Goal: Task Accomplishment & Management: Use online tool/utility

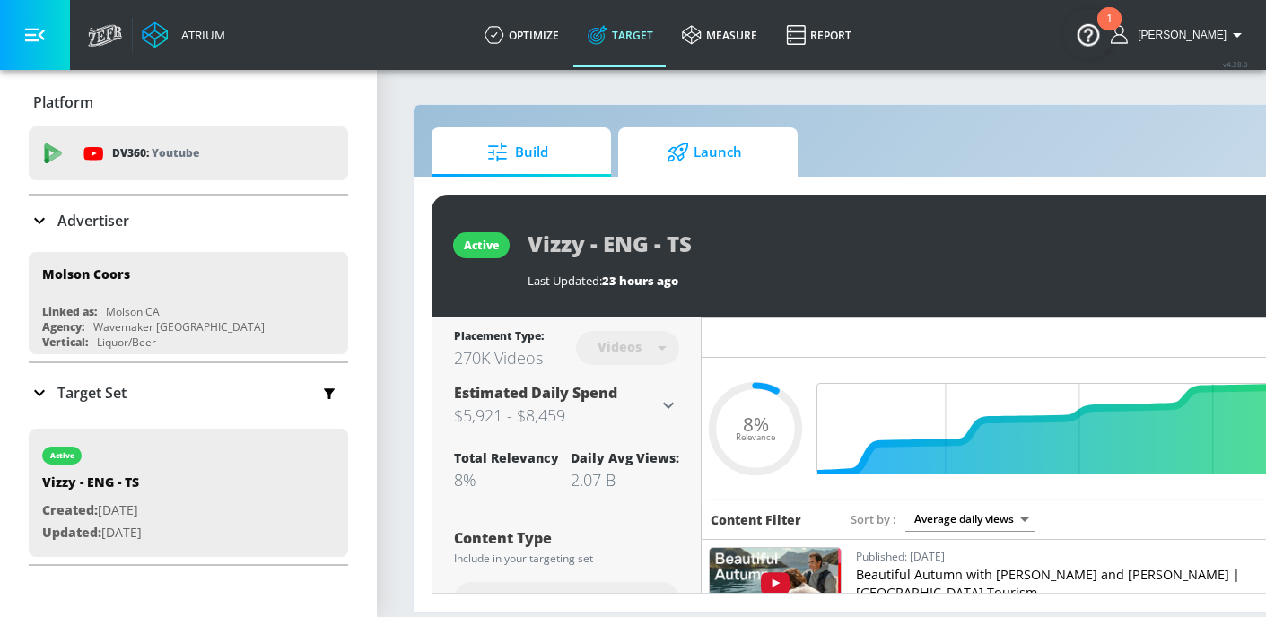
click at [698, 161] on span "Launch" at bounding box center [704, 152] width 136 height 43
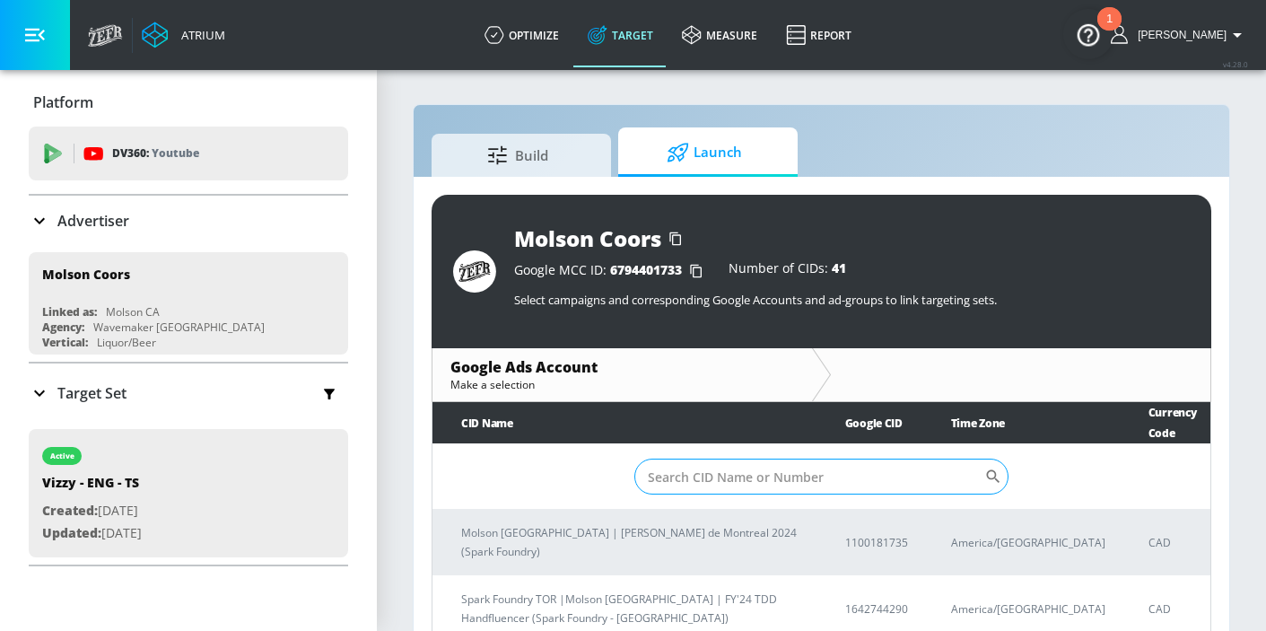
click at [744, 476] on input "Sort By" at bounding box center [809, 477] width 351 height 36
paste input "5157837270"
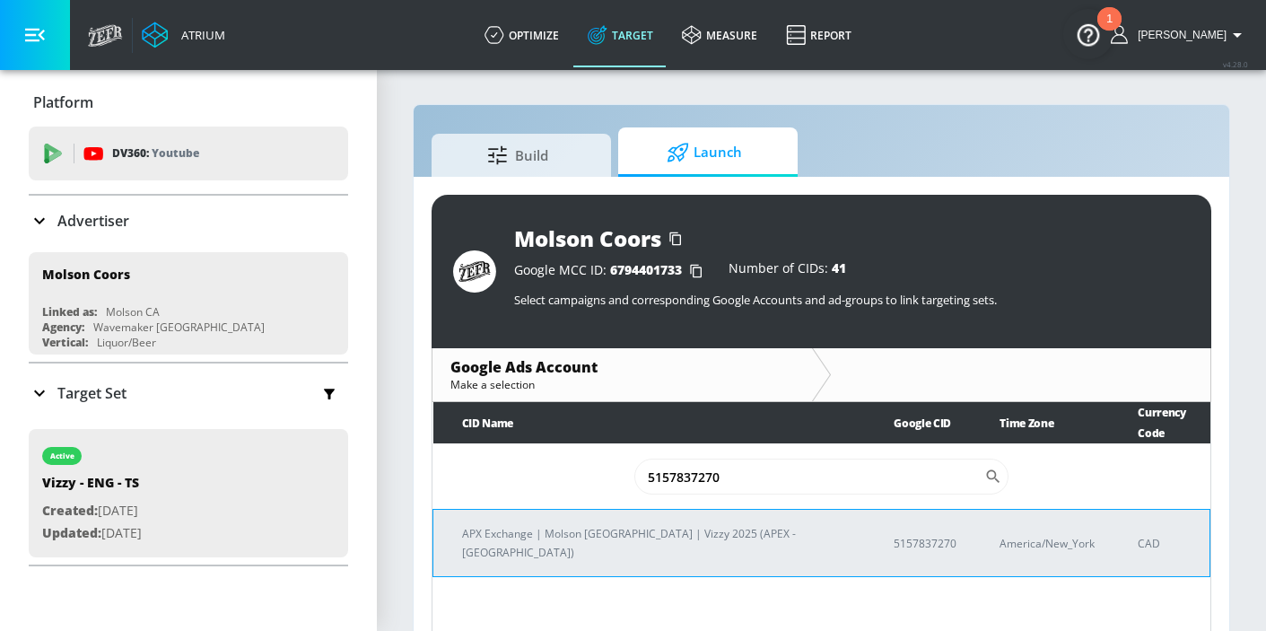
type input "5157837270"
click at [646, 524] on p "APX Exchange | Molson [GEOGRAPHIC_DATA] | Vizzy 2025 (APEX - [GEOGRAPHIC_DATA])" at bounding box center [656, 543] width 389 height 38
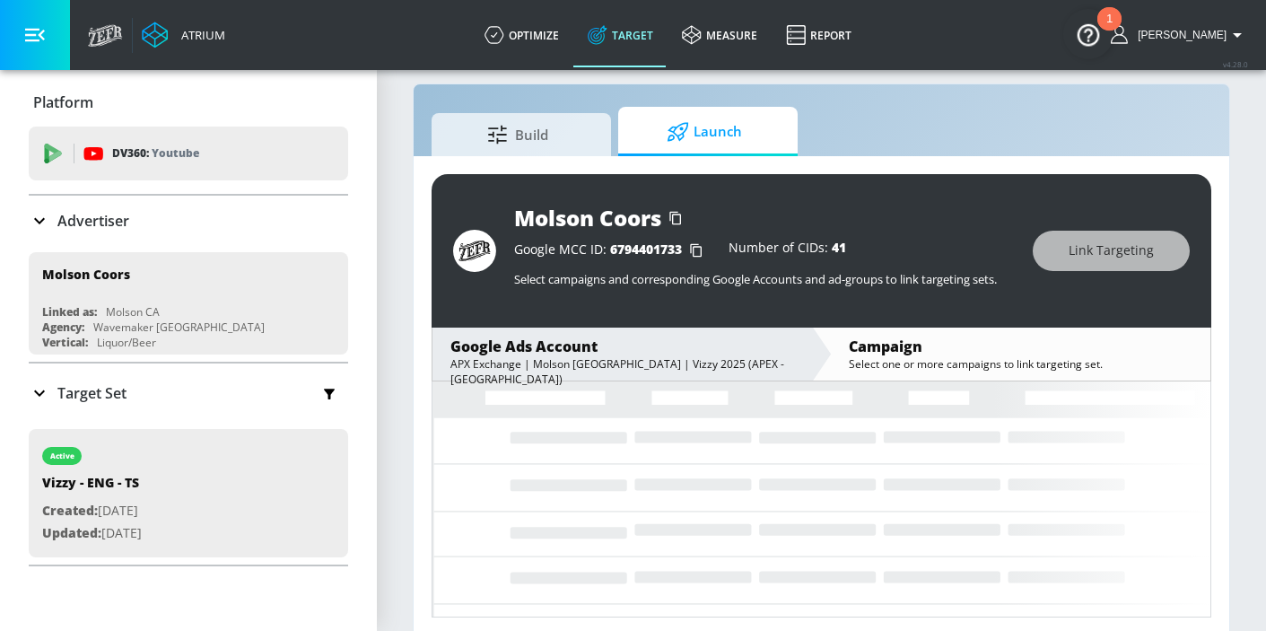
scroll to position [26, 0]
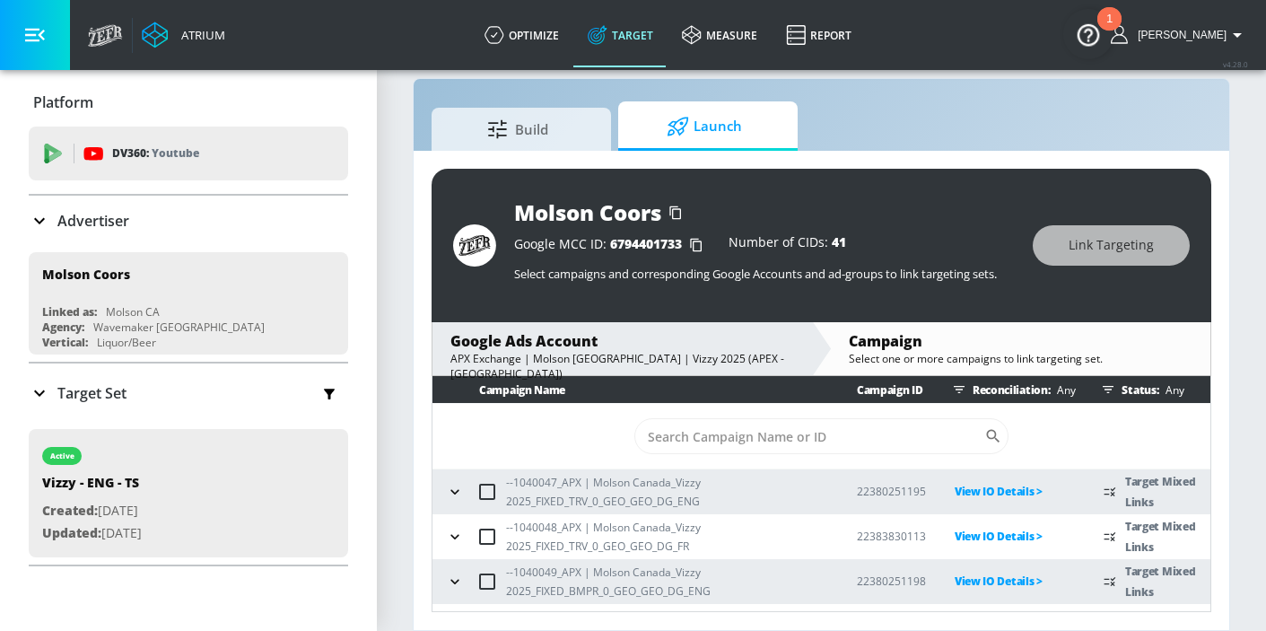
click at [450, 493] on icon "button" at bounding box center [455, 492] width 18 height 18
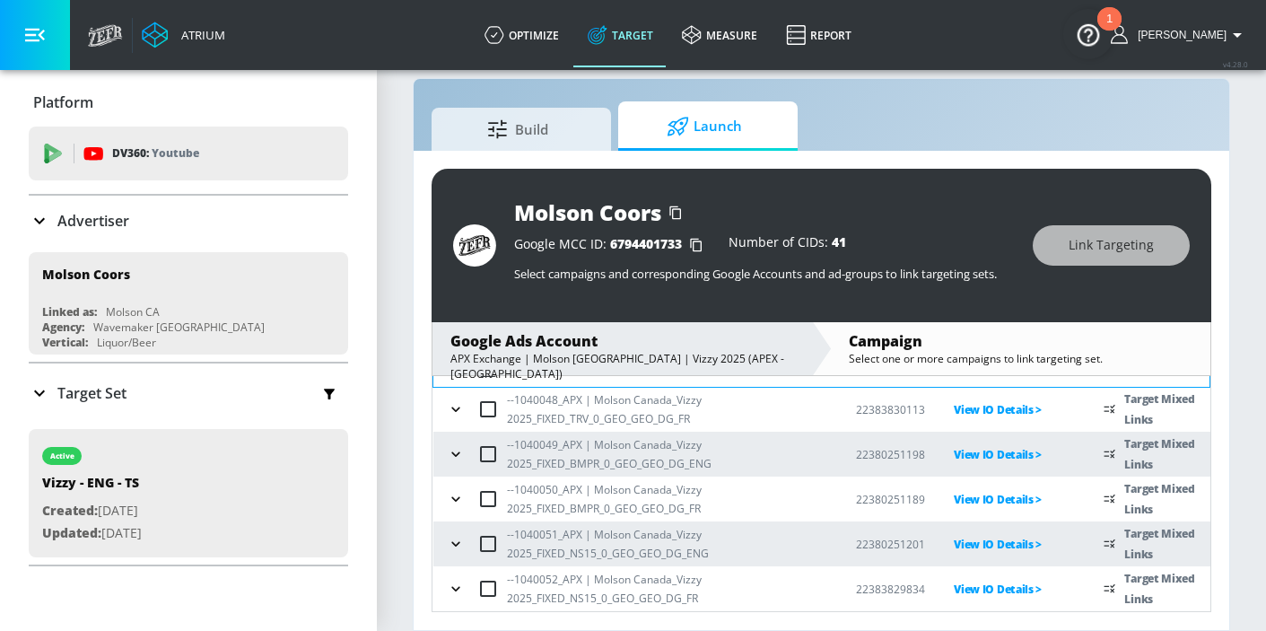
scroll to position [108, 0]
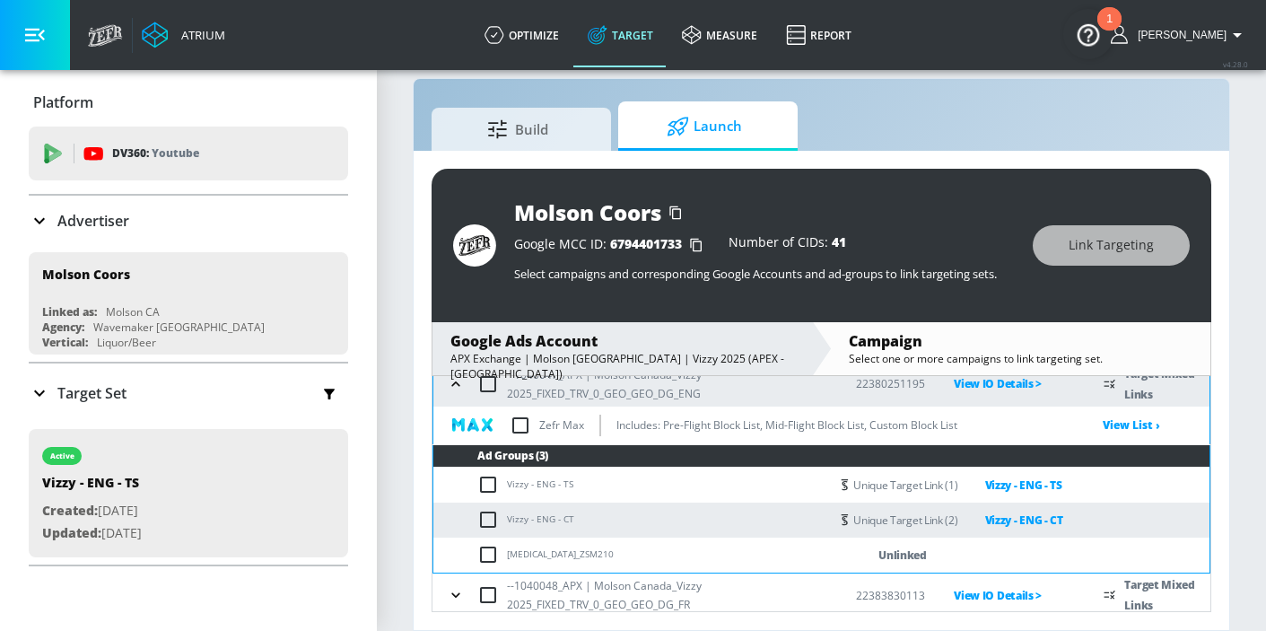
click at [526, 431] on input "checkbox" at bounding box center [521, 426] width 38 height 38
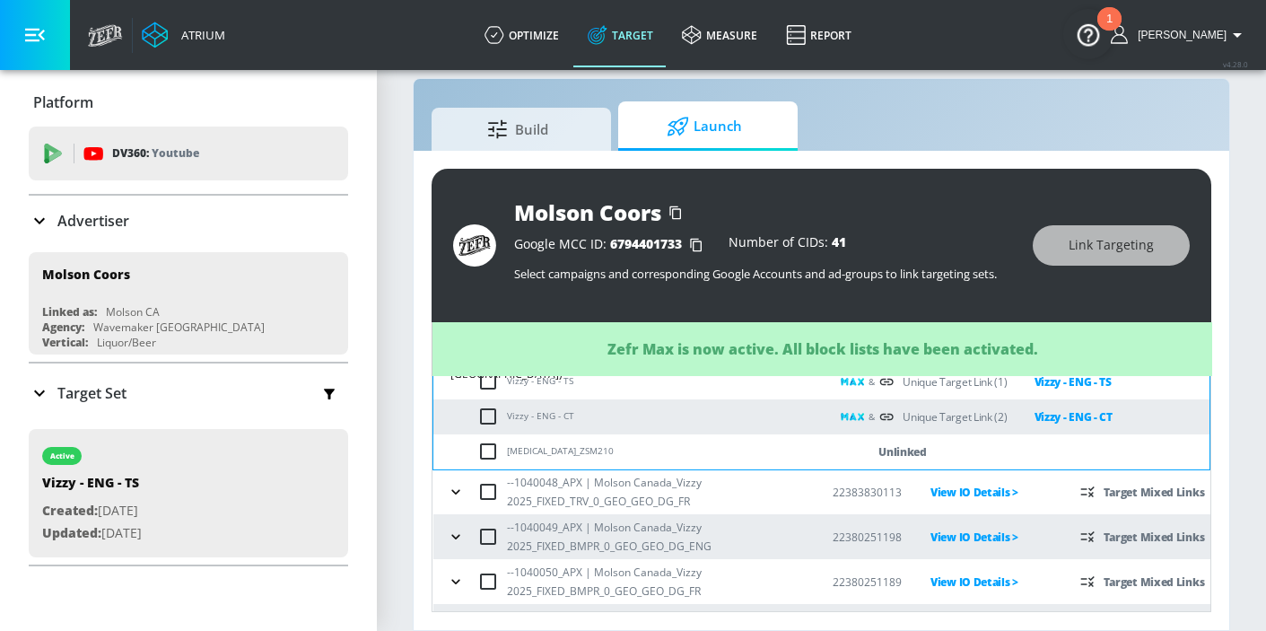
click at [453, 491] on icon "button" at bounding box center [455, 492] width 8 height 4
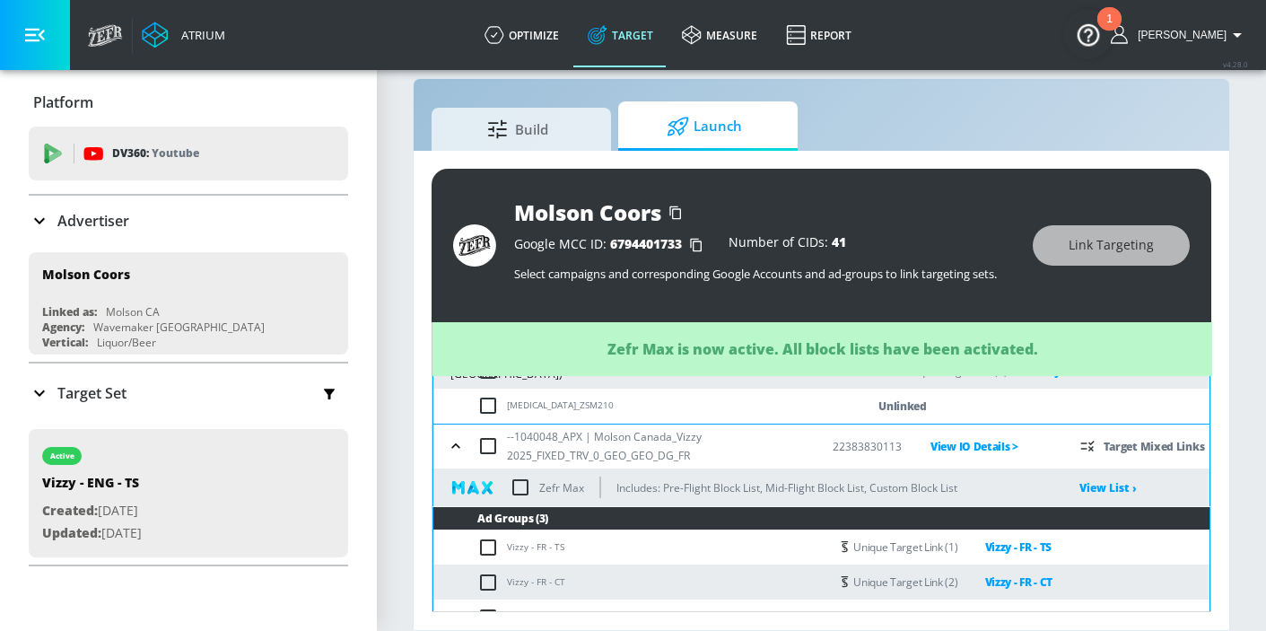
scroll to position [324, 0]
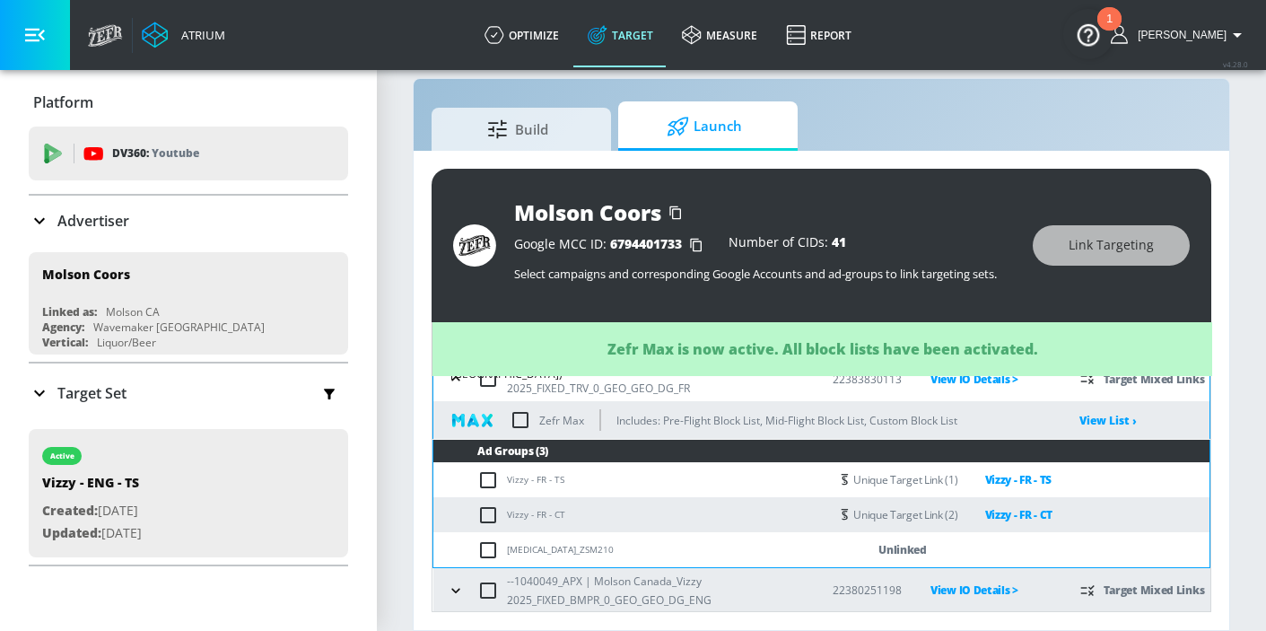
checkbox input "true"
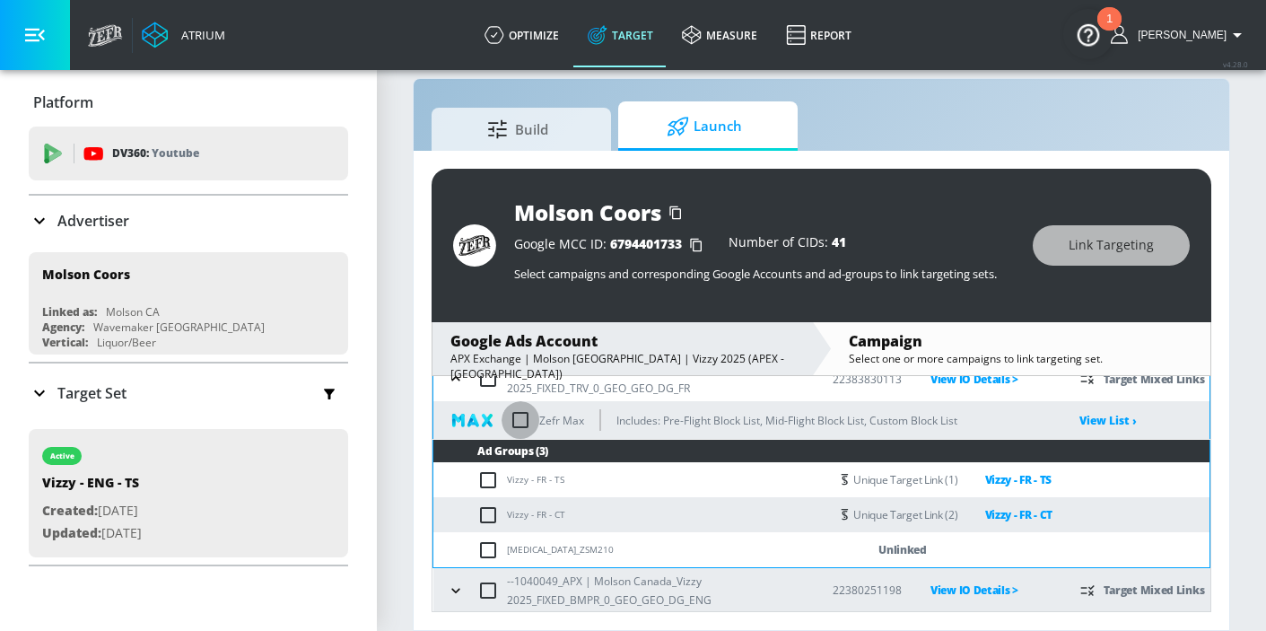
click at [530, 424] on input "checkbox" at bounding box center [521, 420] width 38 height 38
checkbox input "true"
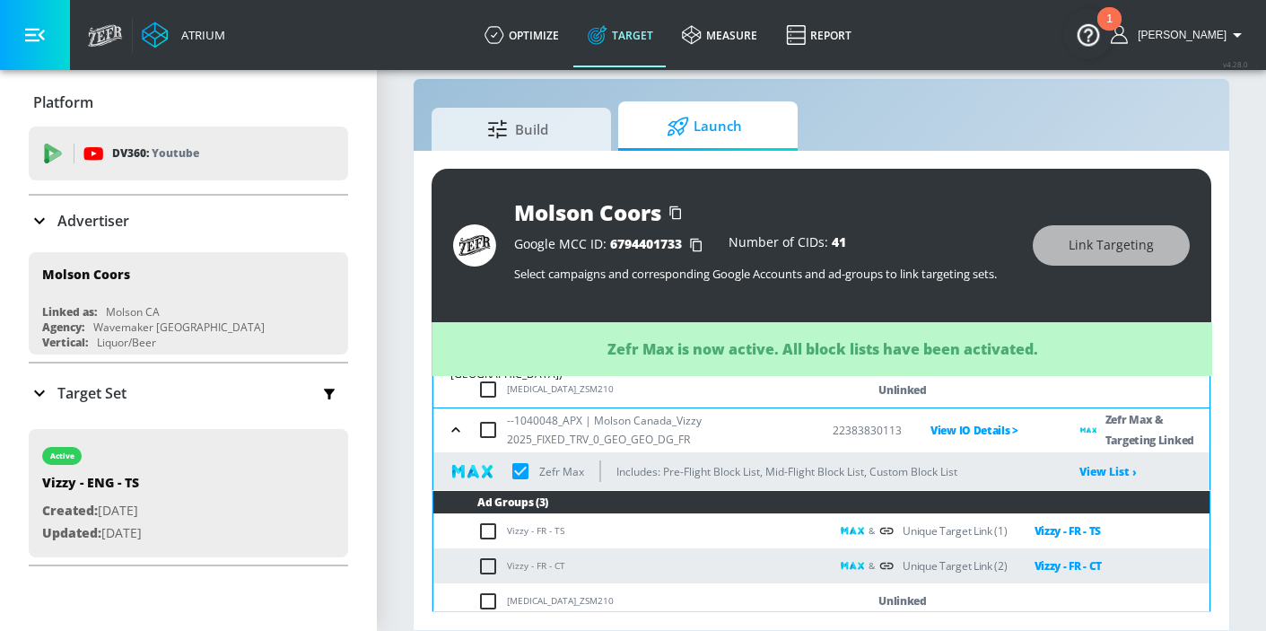
click at [460, 433] on icon "button" at bounding box center [456, 430] width 18 height 18
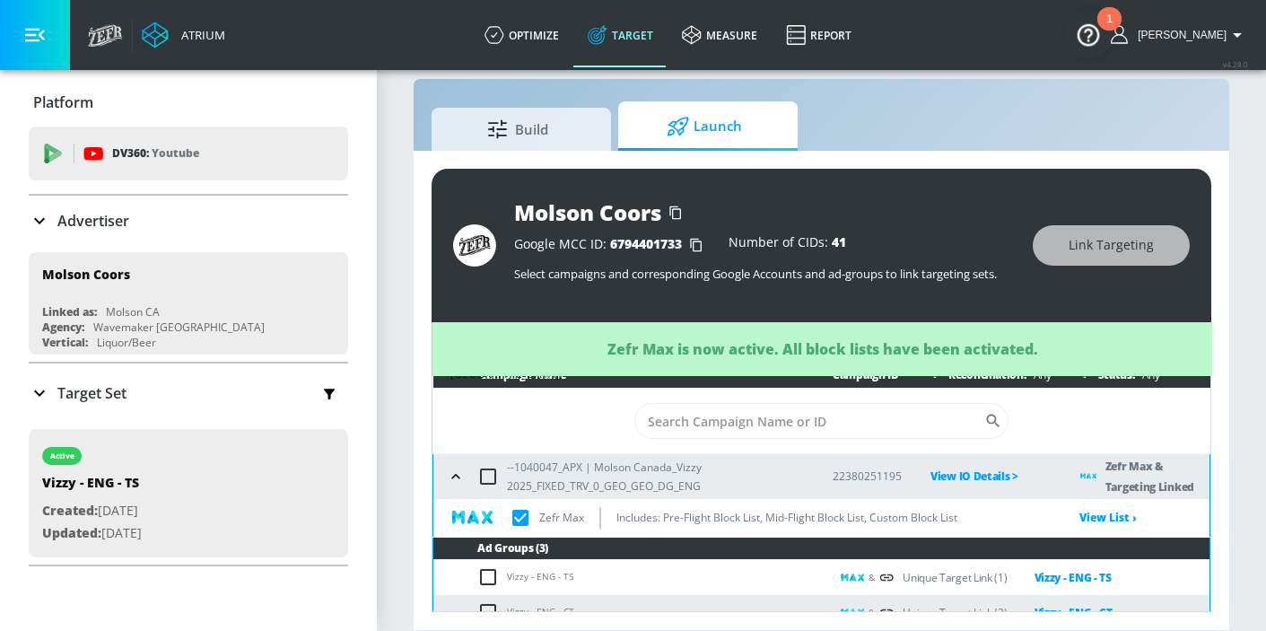
click at [455, 475] on icon "button" at bounding box center [455, 476] width 8 height 4
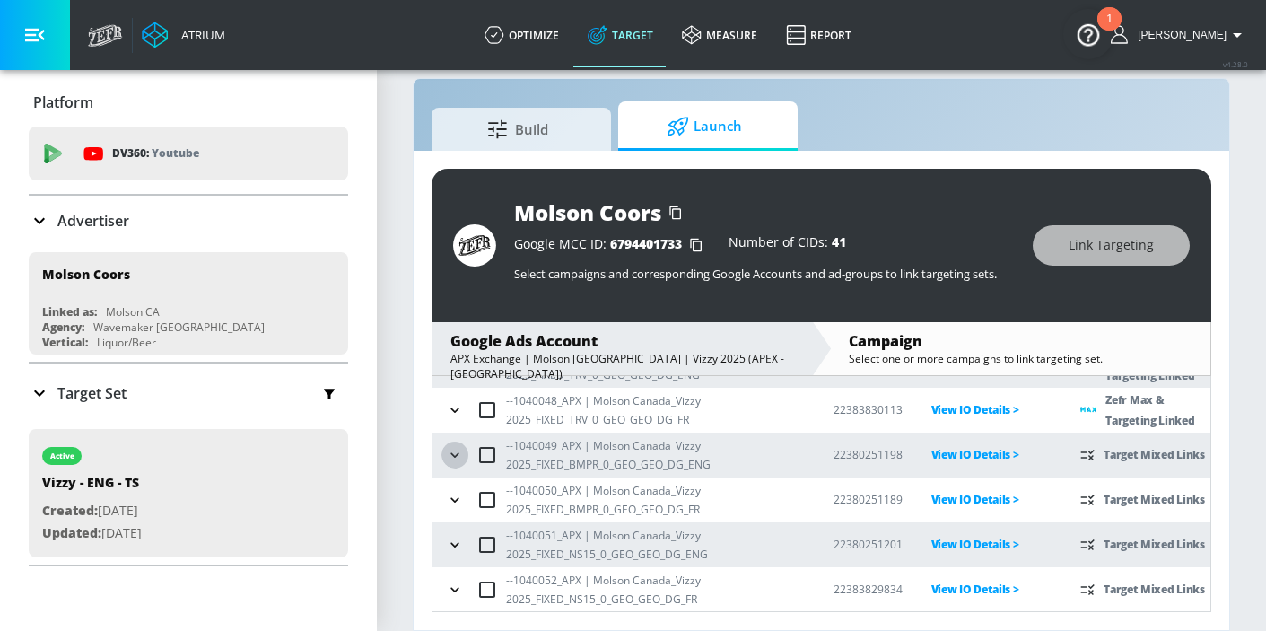
click at [457, 451] on icon "button" at bounding box center [455, 455] width 18 height 18
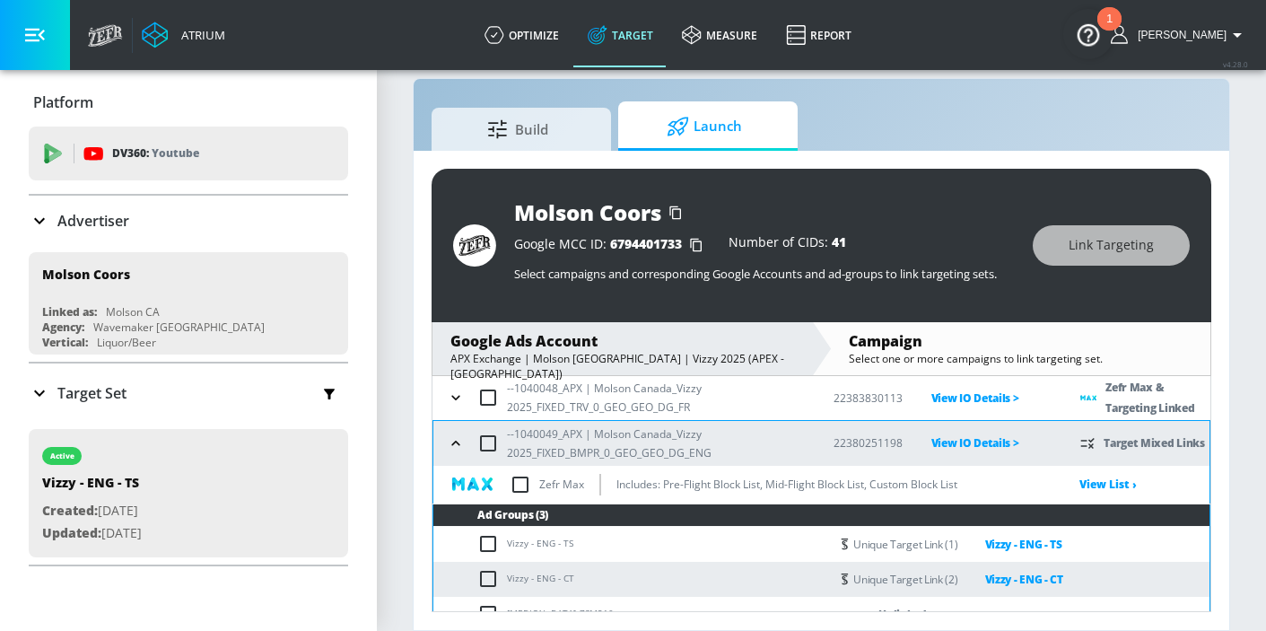
scroll to position [154, 0]
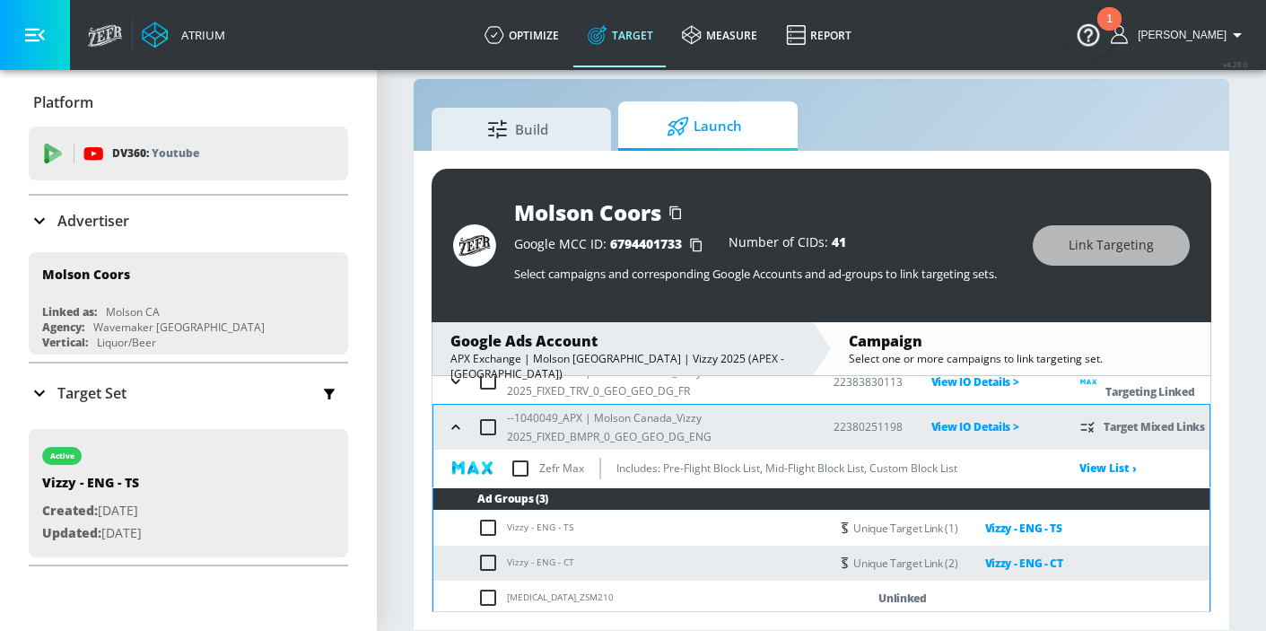
click at [529, 470] on input "checkbox" at bounding box center [521, 469] width 38 height 38
checkbox input "true"
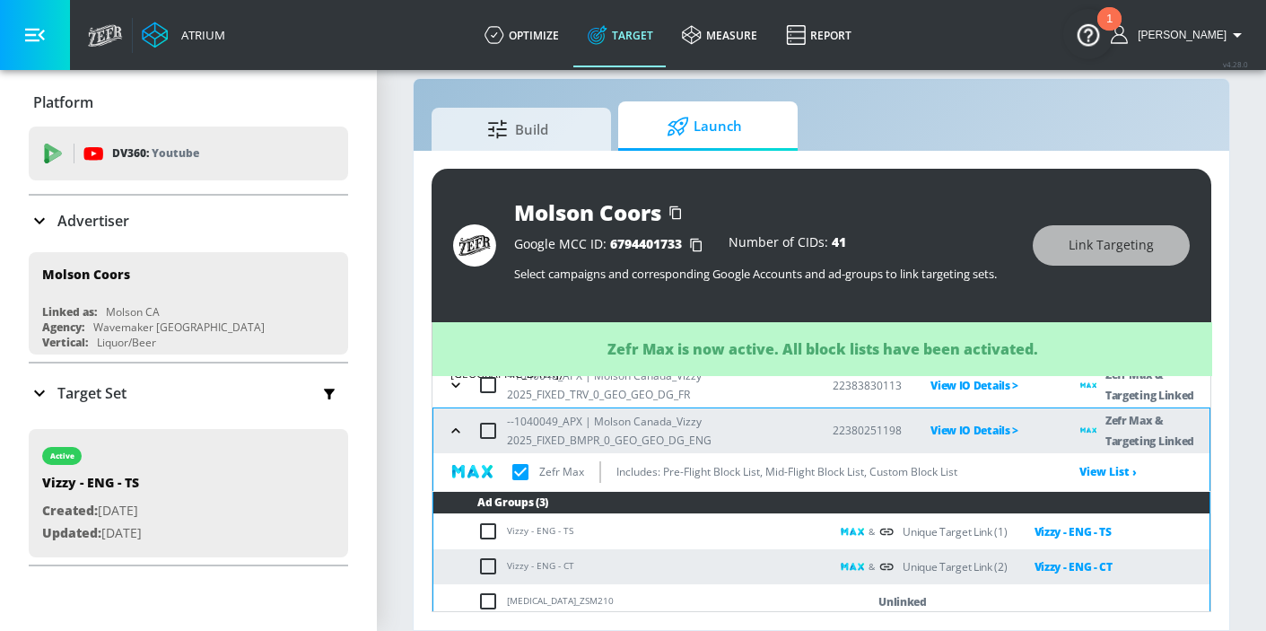
click at [459, 442] on button "button" at bounding box center [455, 430] width 27 height 27
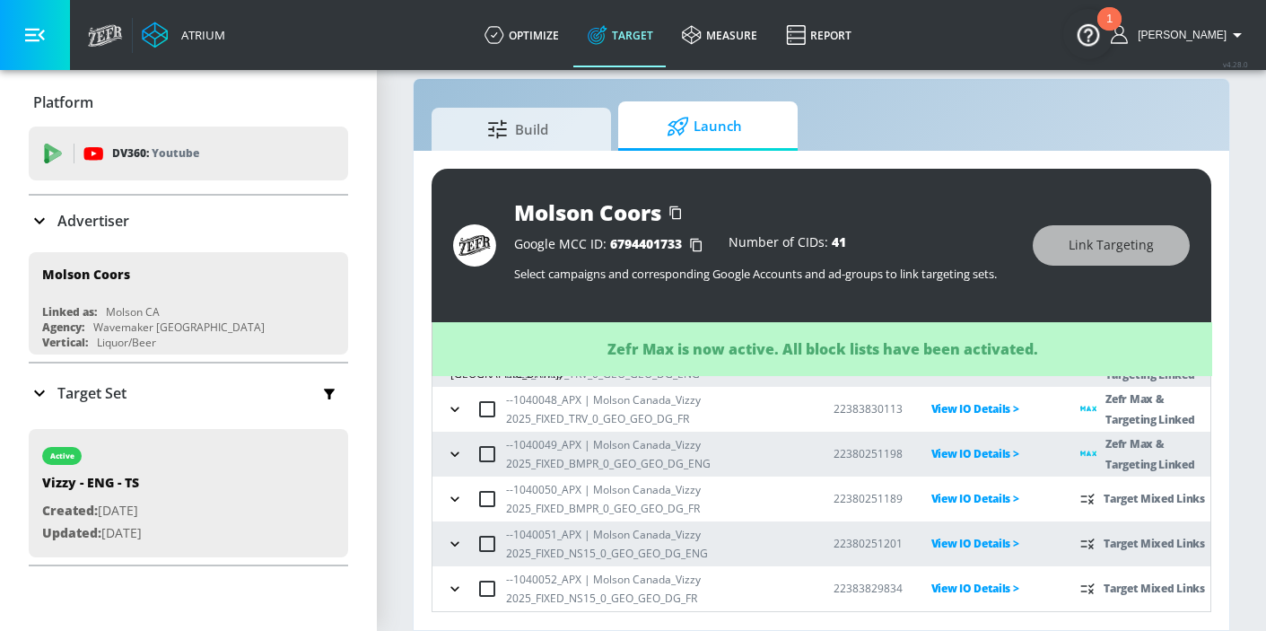
scroll to position [127, 0]
click at [457, 486] on button "button" at bounding box center [455, 499] width 27 height 27
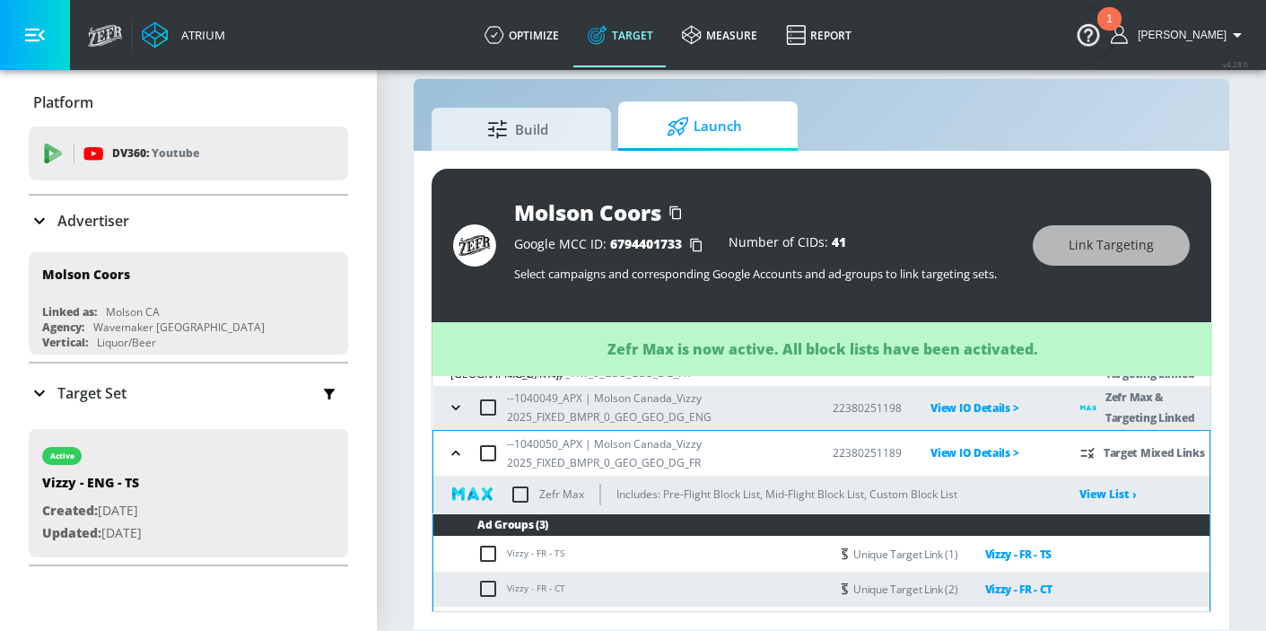
scroll to position [230, 0]
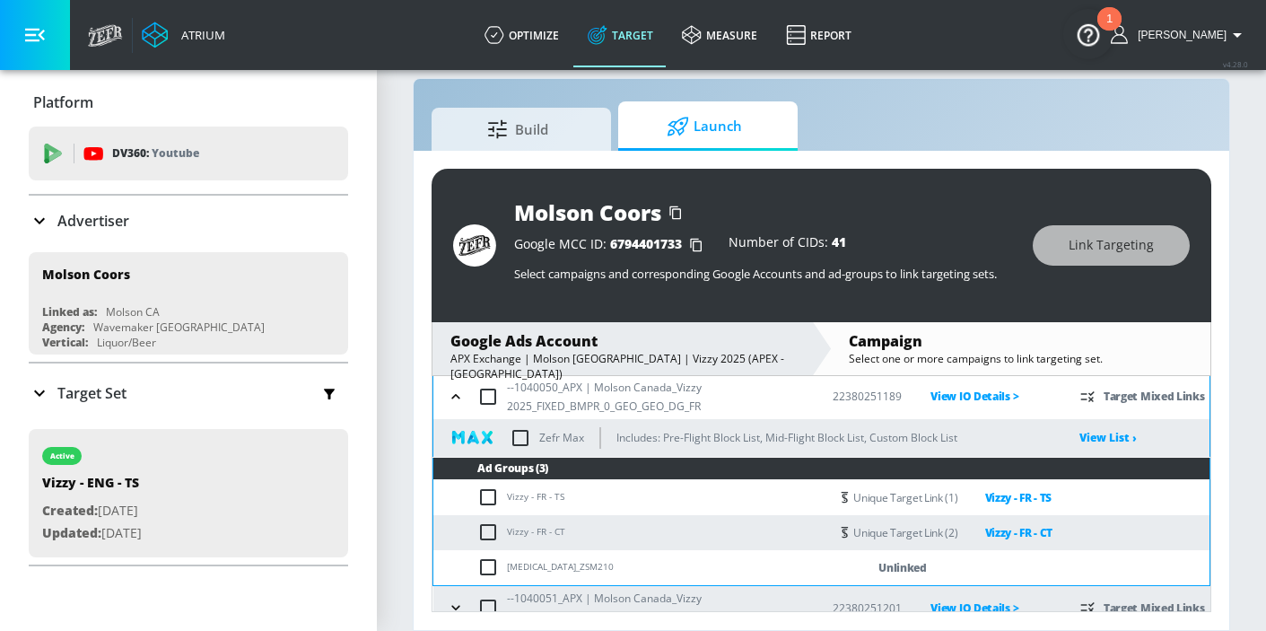
click at [520, 433] on input "checkbox" at bounding box center [521, 438] width 38 height 38
checkbox input "true"
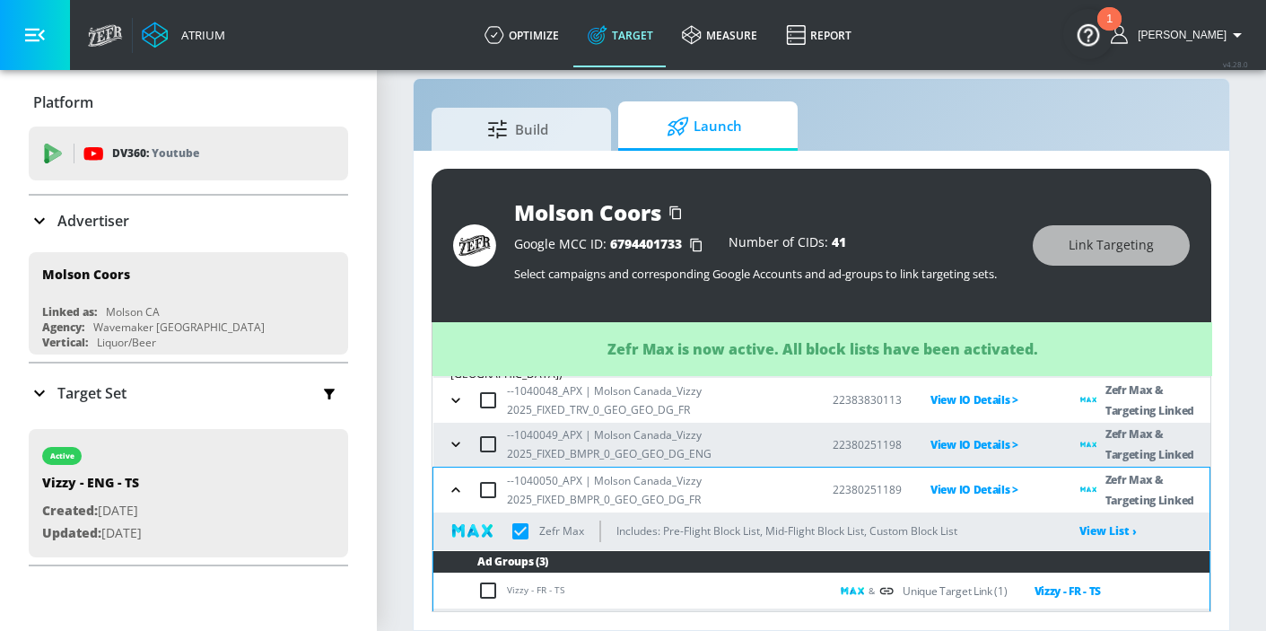
click at [456, 482] on icon "button" at bounding box center [456, 490] width 18 height 18
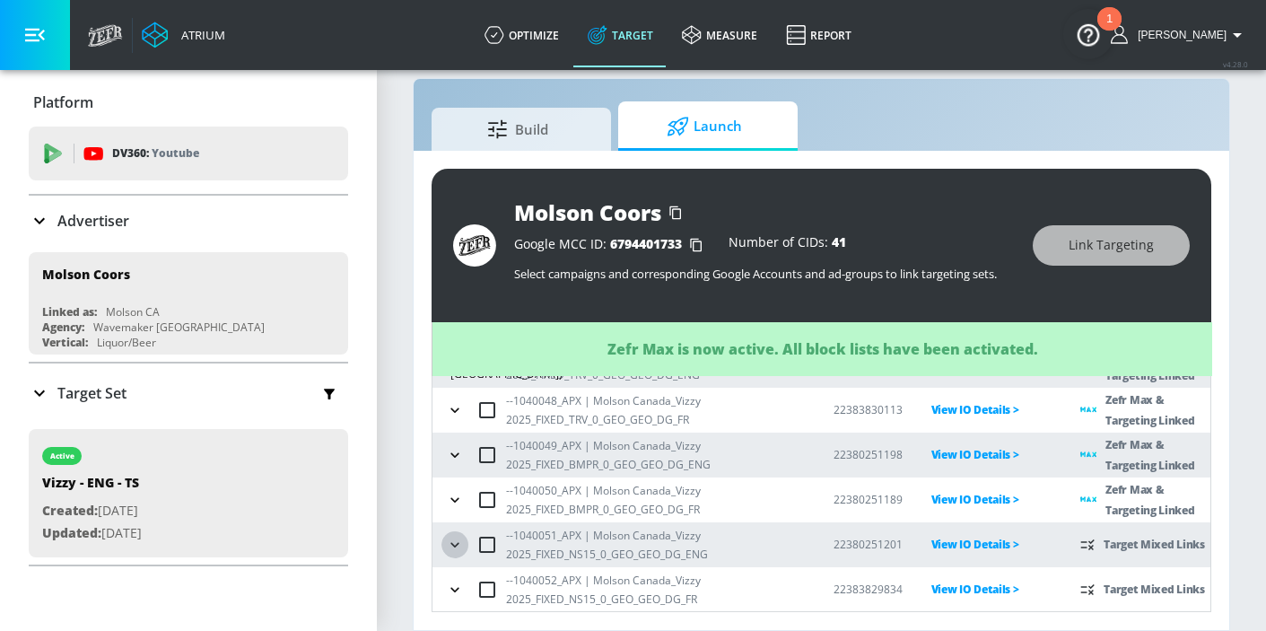
drag, startPoint x: 452, startPoint y: 538, endPoint x: 460, endPoint y: 534, distance: 9.2
click at [452, 538] on icon "button" at bounding box center [455, 545] width 18 height 18
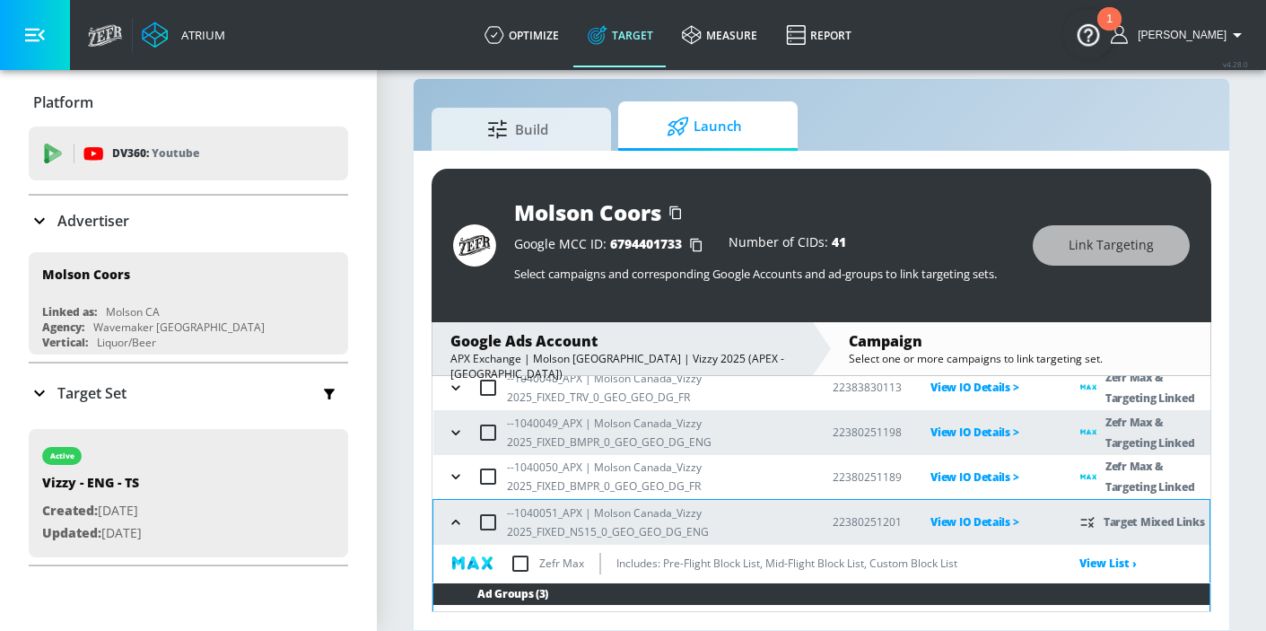
scroll to position [245, 0]
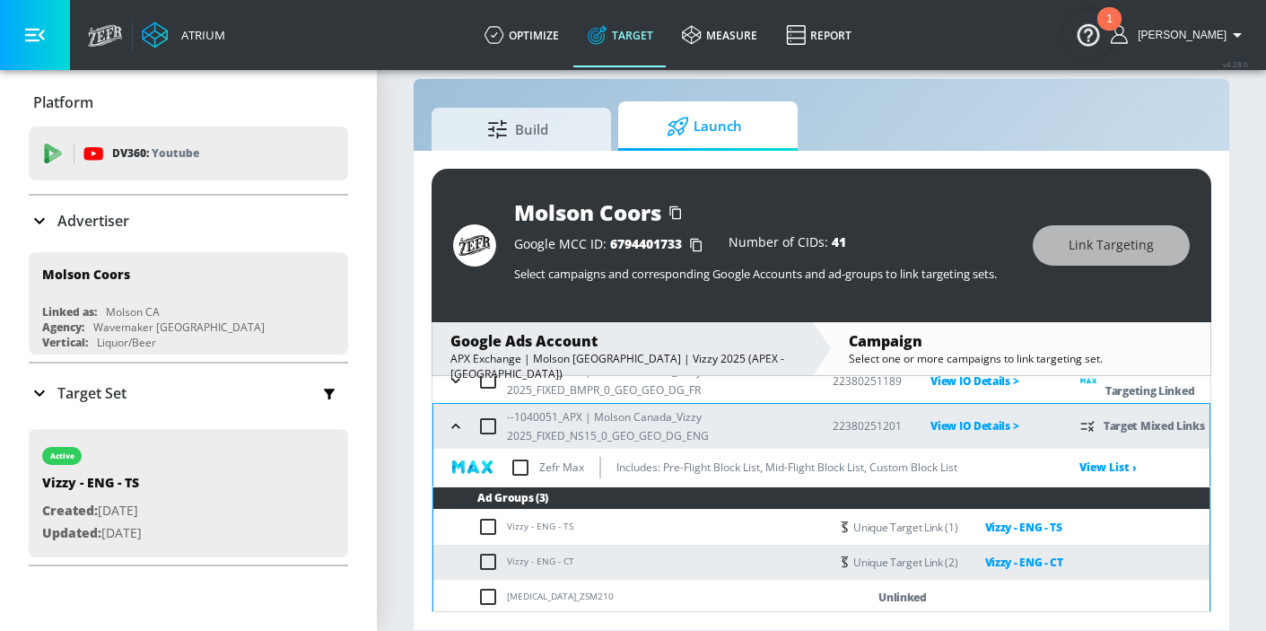
click at [520, 465] on input "checkbox" at bounding box center [521, 468] width 38 height 38
checkbox input "true"
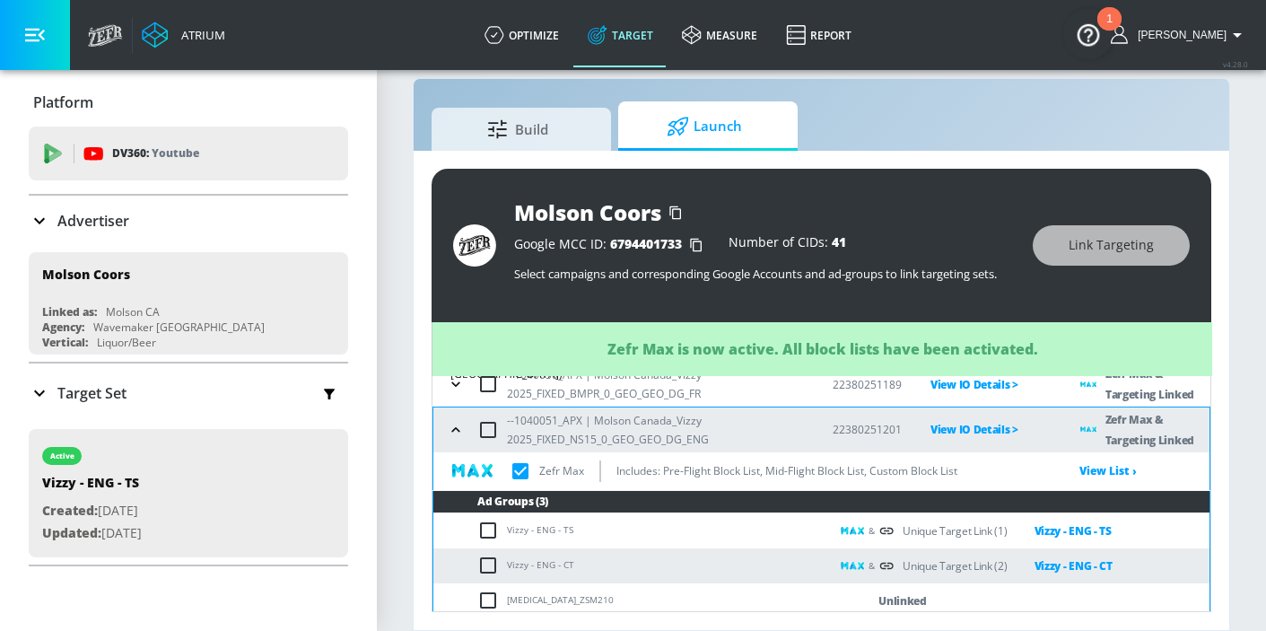
click at [457, 429] on icon "button" at bounding box center [455, 429] width 8 height 4
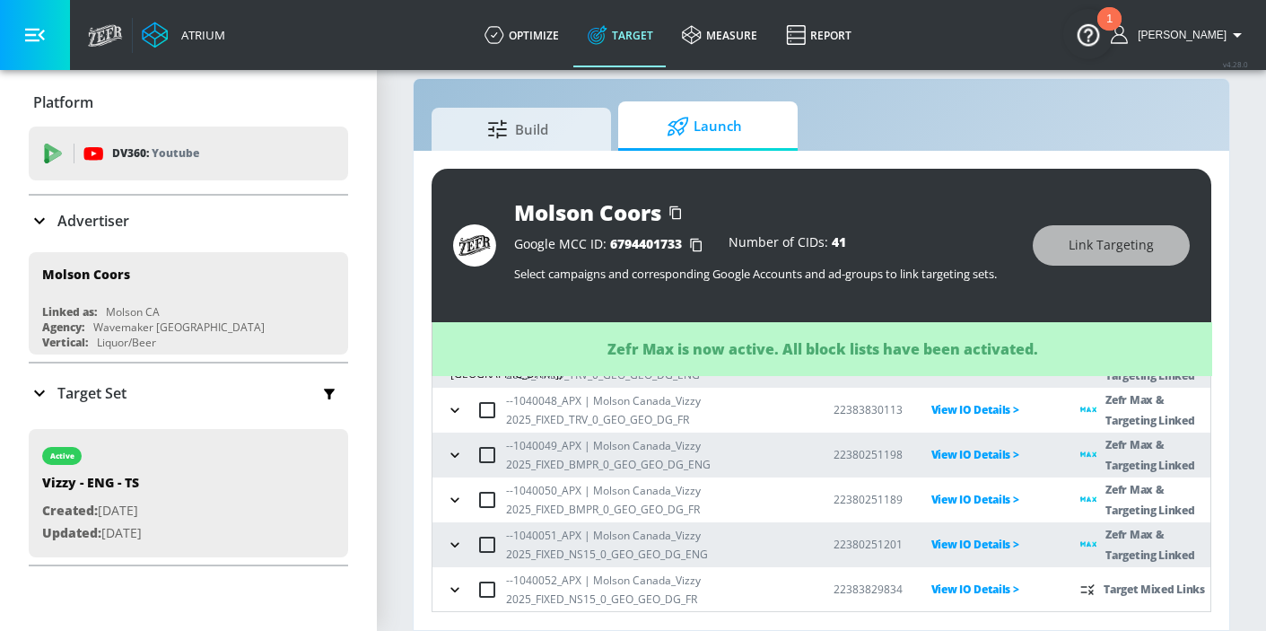
click at [453, 586] on icon "button" at bounding box center [455, 590] width 18 height 18
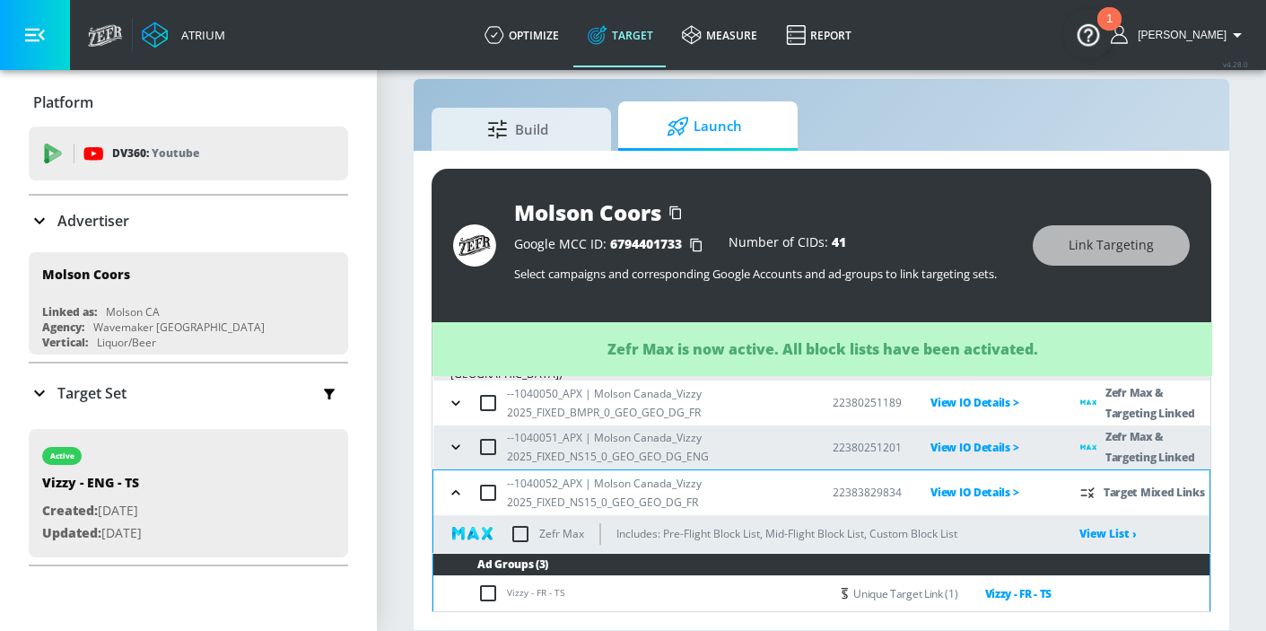
scroll to position [294, 0]
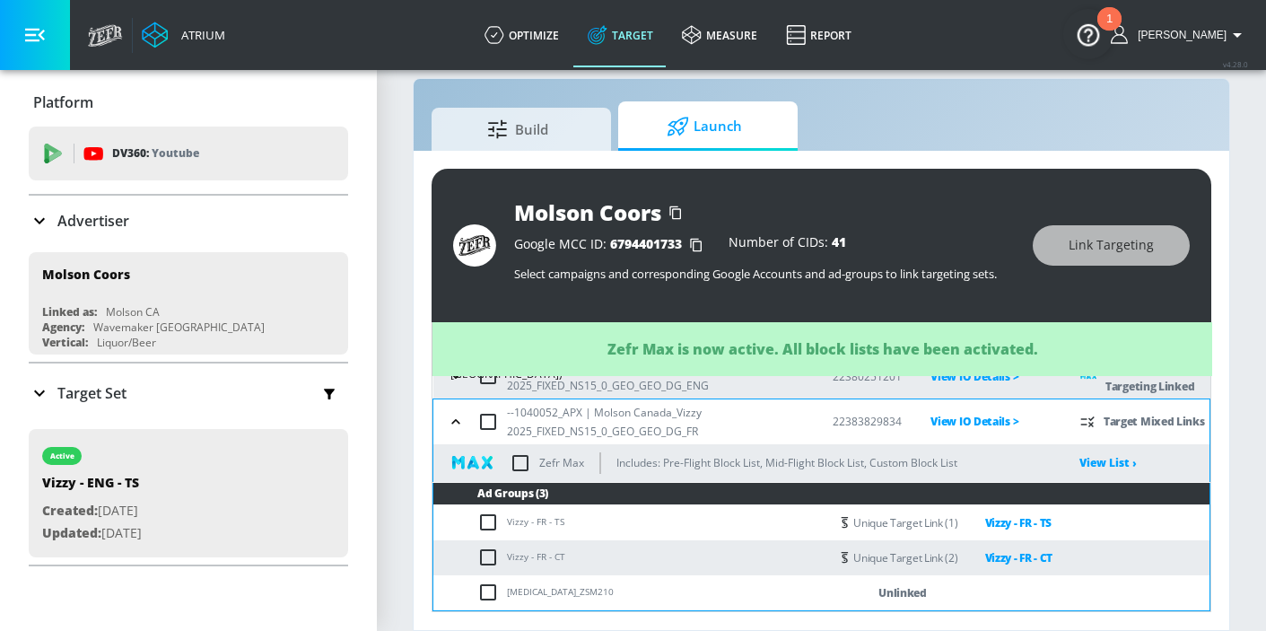
click at [517, 457] on input "checkbox" at bounding box center [521, 463] width 38 height 38
checkbox input "true"
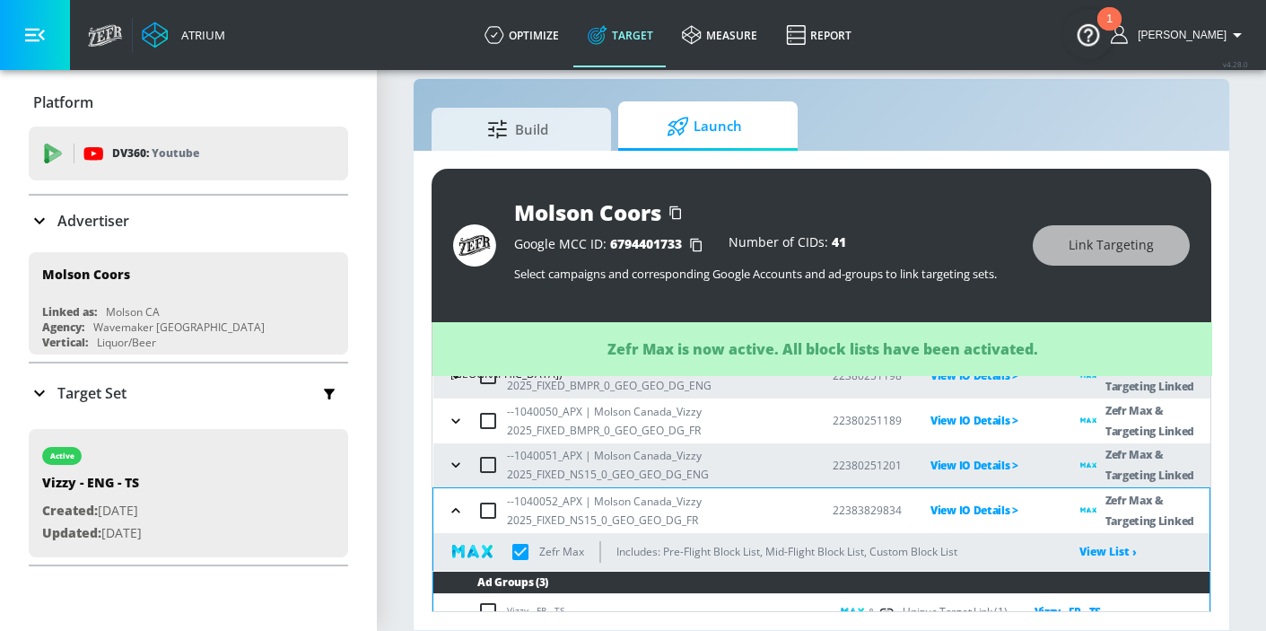
click at [461, 510] on icon "button" at bounding box center [456, 511] width 18 height 18
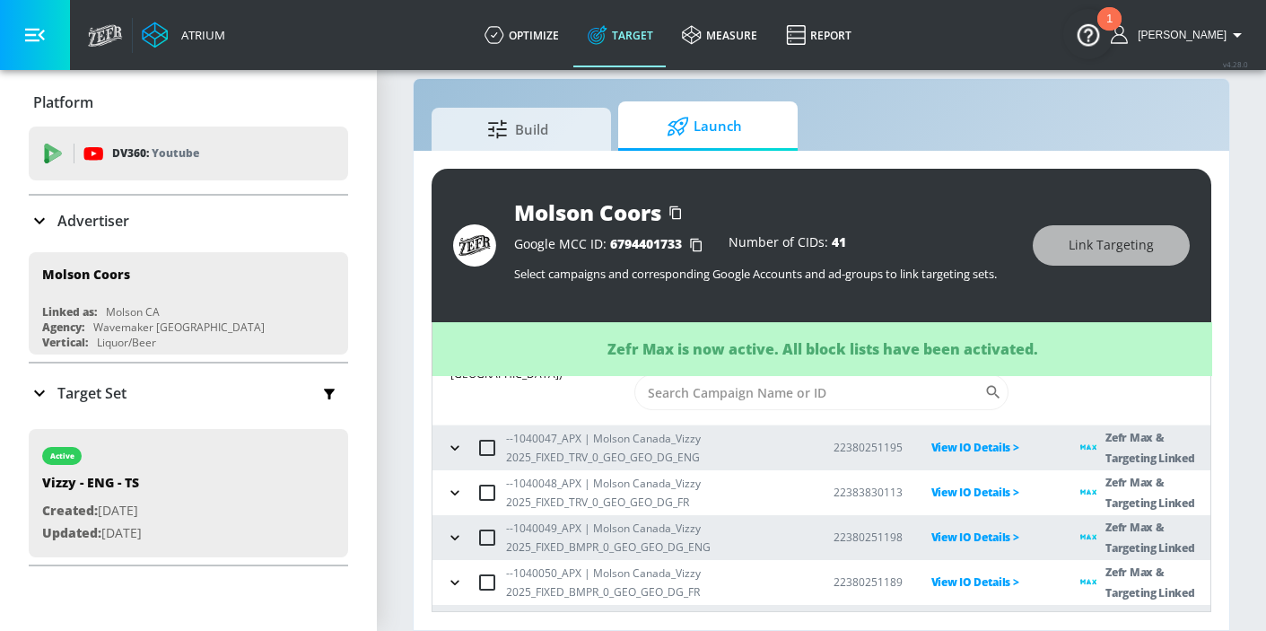
scroll to position [0, 0]
